Goal: Information Seeking & Learning: Learn about a topic

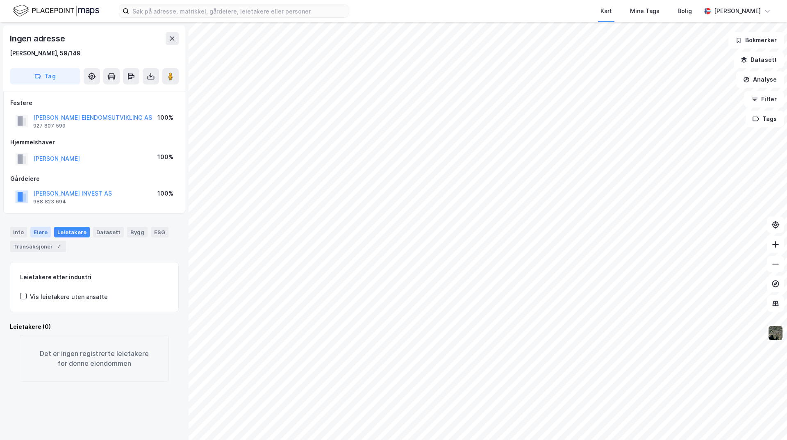
click at [44, 234] on div "Eiere" at bounding box center [40, 232] width 20 height 11
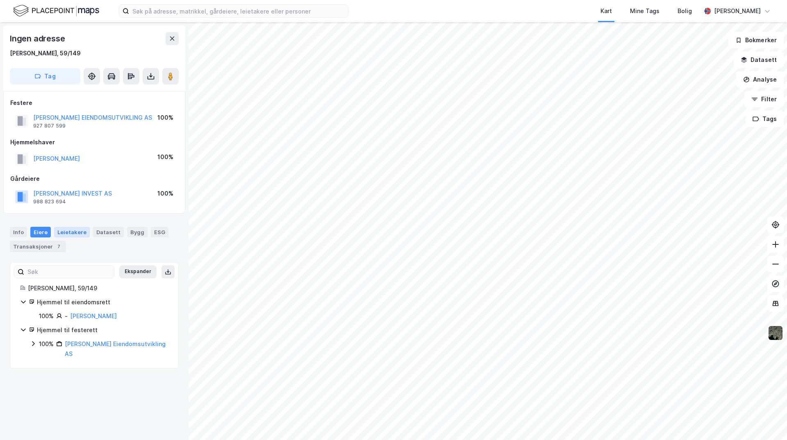
click at [70, 231] on div "Leietakere" at bounding box center [72, 232] width 36 height 11
